Goal: Download file/media

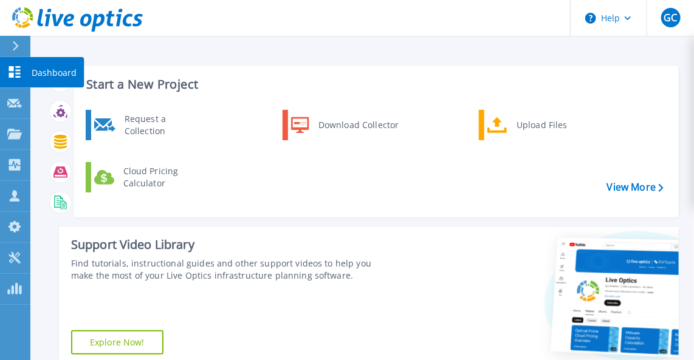
click at [19, 70] on icon at bounding box center [14, 72] width 15 height 12
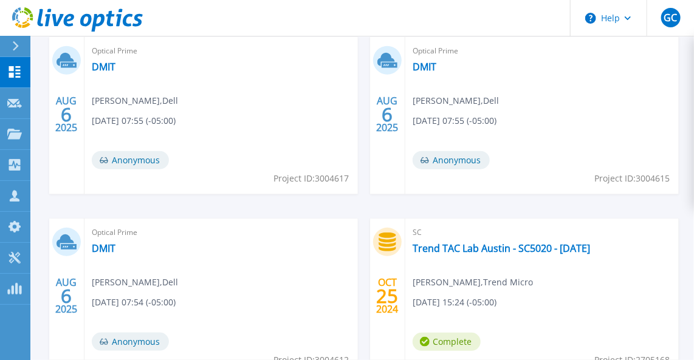
scroll to position [387, 0]
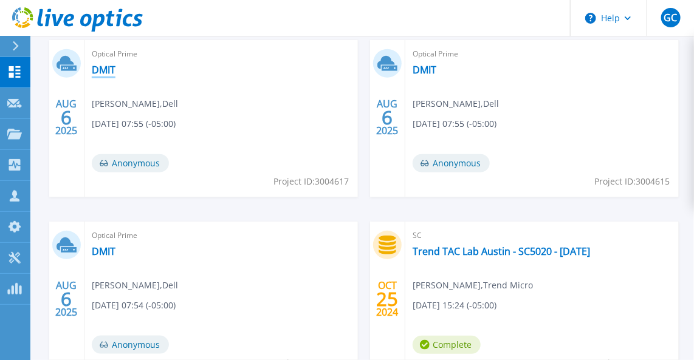
click at [105, 70] on link "DMIT" at bounding box center [104, 70] width 24 height 12
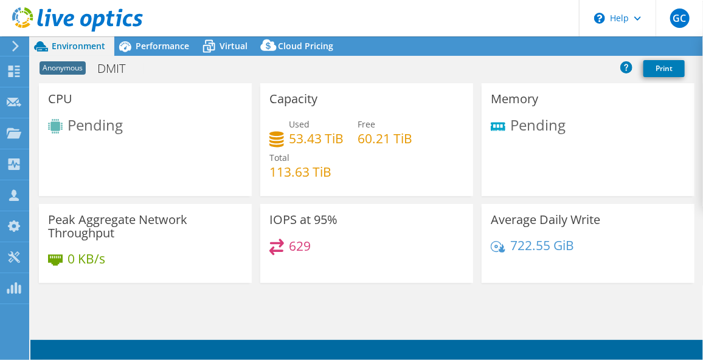
select select "USD"
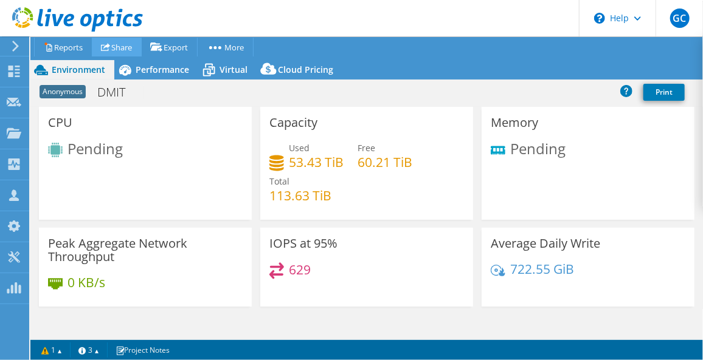
click at [120, 47] on link "Share" at bounding box center [117, 47] width 50 height 19
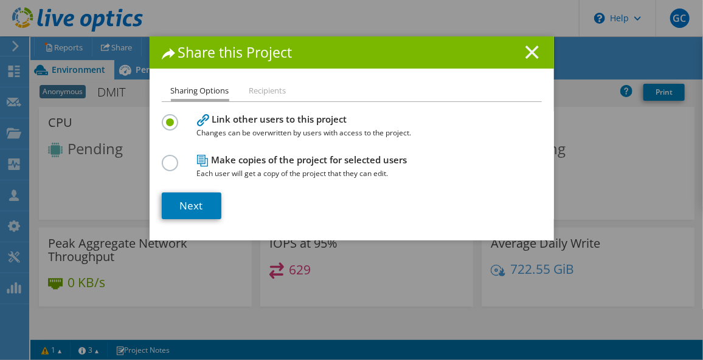
click at [529, 52] on icon at bounding box center [531, 52] width 13 height 13
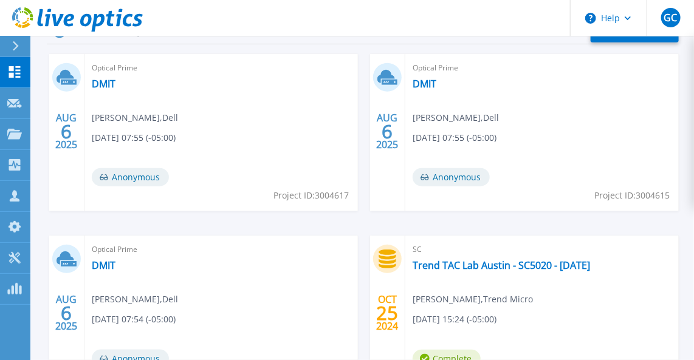
scroll to position [387, 0]
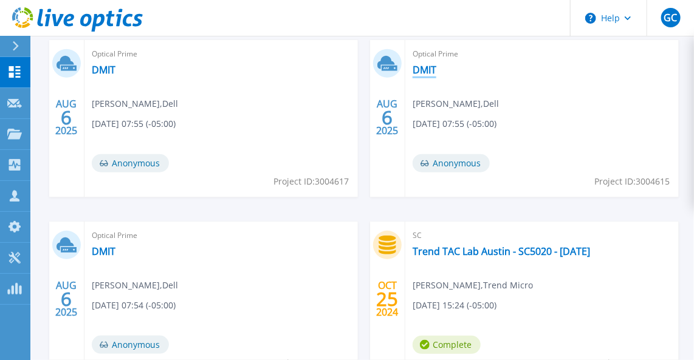
click at [426, 67] on link "DMIT" at bounding box center [425, 70] width 24 height 12
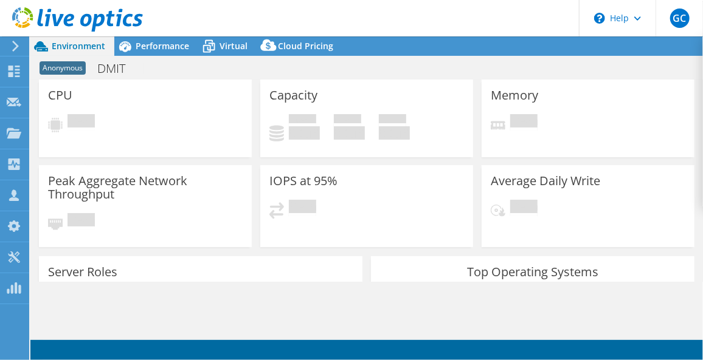
select select "USD"
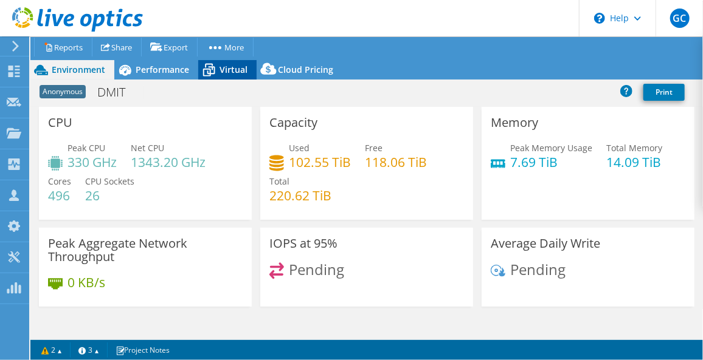
click at [229, 66] on span "Virtual" at bounding box center [233, 70] width 28 height 12
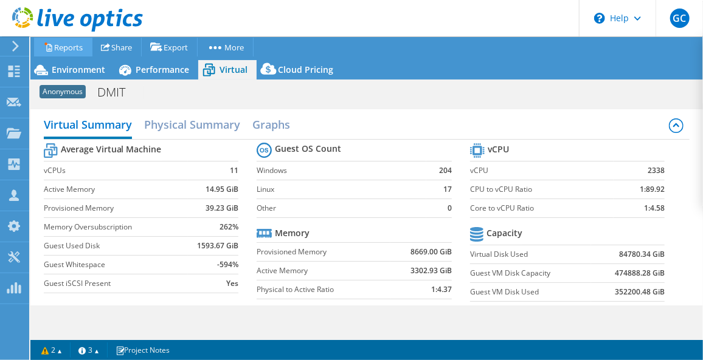
click at [70, 46] on link "Reports" at bounding box center [63, 47] width 58 height 19
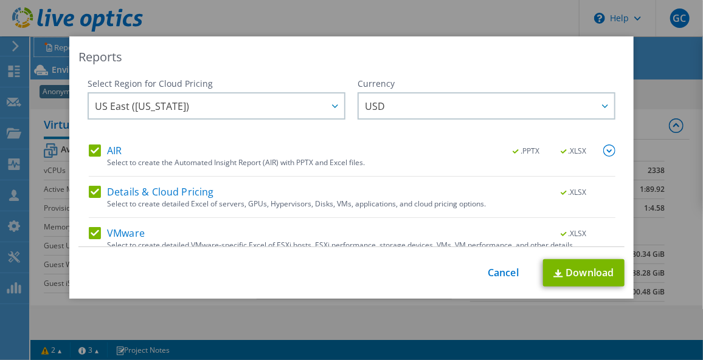
scroll to position [53, 0]
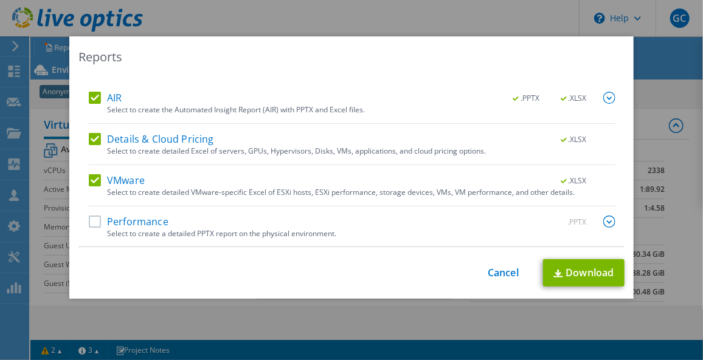
click at [89, 223] on label "Performance" at bounding box center [129, 222] width 80 height 12
click at [0, 0] on input "Performance" at bounding box center [0, 0] width 0 height 0
click at [603, 219] on img at bounding box center [609, 222] width 12 height 12
click at [603, 219] on img at bounding box center [609, 223] width 12 height 12
click at [603, 219] on img at bounding box center [609, 222] width 12 height 12
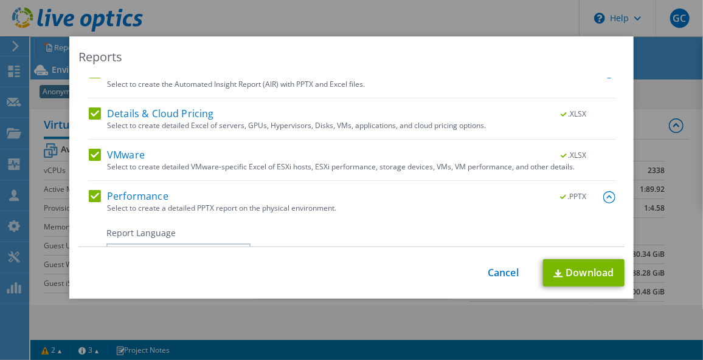
scroll to position [0, 0]
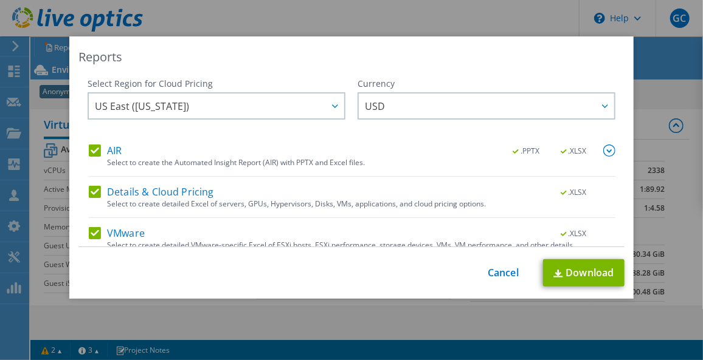
click at [89, 146] on label "AIR" at bounding box center [105, 151] width 33 height 12
click at [0, 0] on input "AIR" at bounding box center [0, 0] width 0 height 0
click at [89, 193] on label "Details & Cloud Pricing" at bounding box center [151, 192] width 125 height 12
click at [0, 0] on input "Details & Cloud Pricing" at bounding box center [0, 0] width 0 height 0
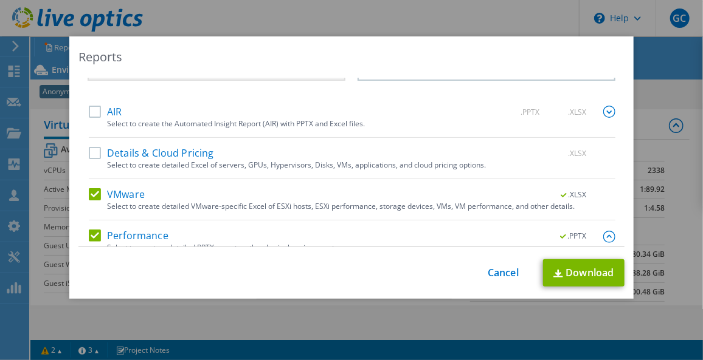
scroll to position [55, 0]
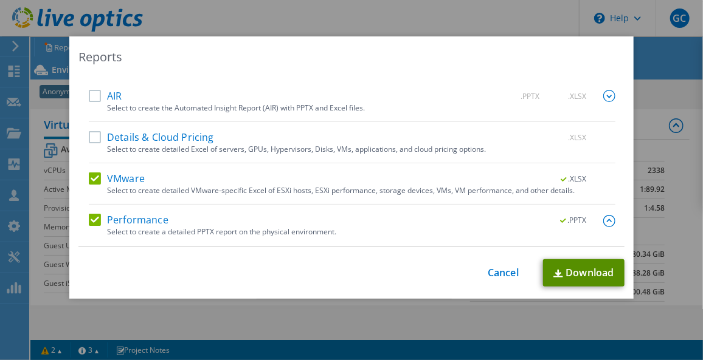
click at [578, 270] on link "Download" at bounding box center [583, 272] width 81 height 27
click at [362, 20] on div "Reports Select Region for Cloud Pricing Asia Pacific ([GEOGRAPHIC_DATA]) [GEOGR…" at bounding box center [351, 180] width 703 height 360
